Goal: Navigation & Orientation: Go to known website

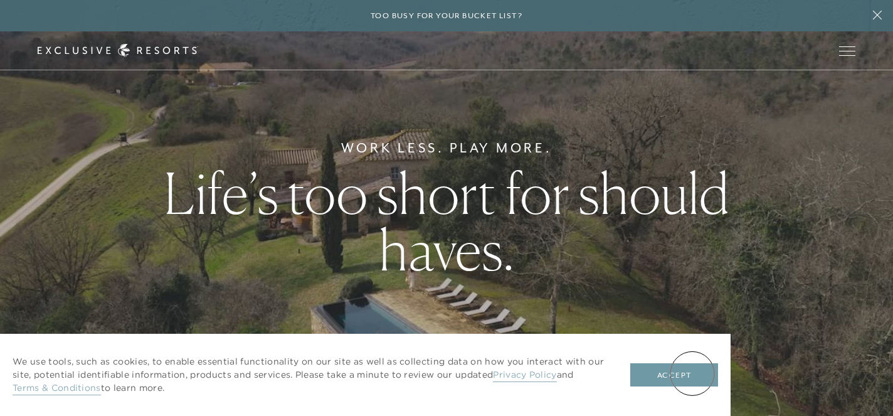
click at [692, 373] on button "Accept" at bounding box center [674, 375] width 88 height 24
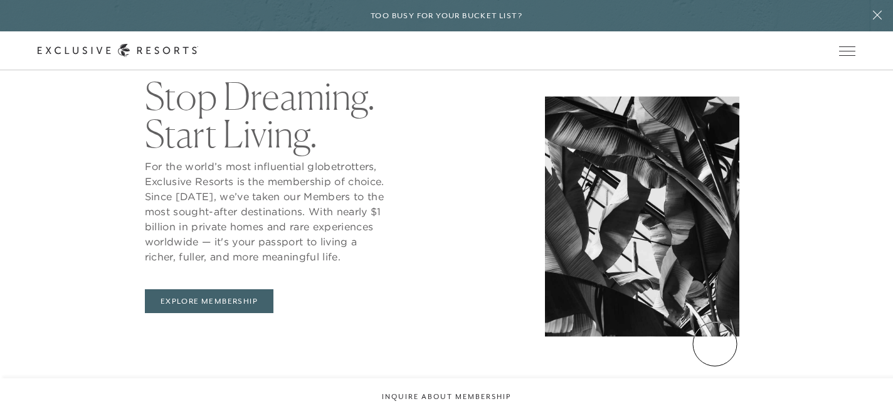
scroll to position [724, 0]
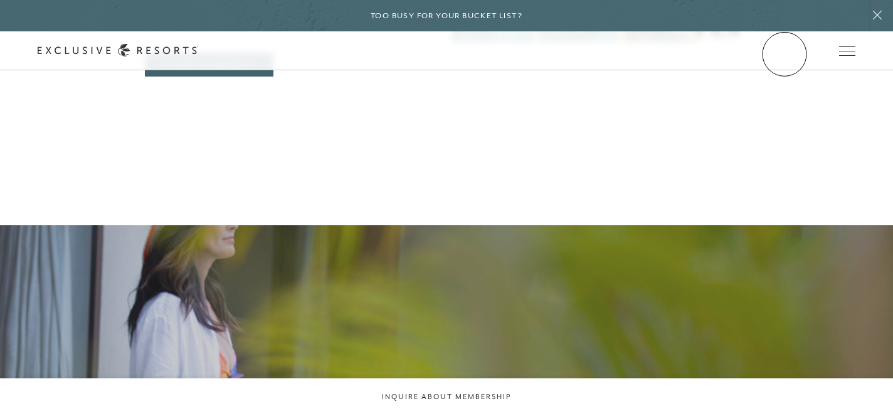
click at [0, 0] on link "Member Login" at bounding box center [0, 0] width 0 height 0
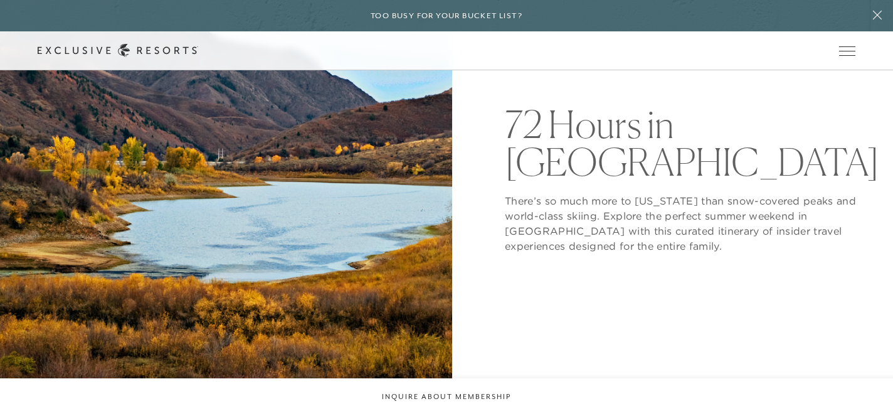
scroll to position [179, 0]
click at [0, 0] on link "Member Login" at bounding box center [0, 0] width 0 height 0
